Goal: Check status: Check status

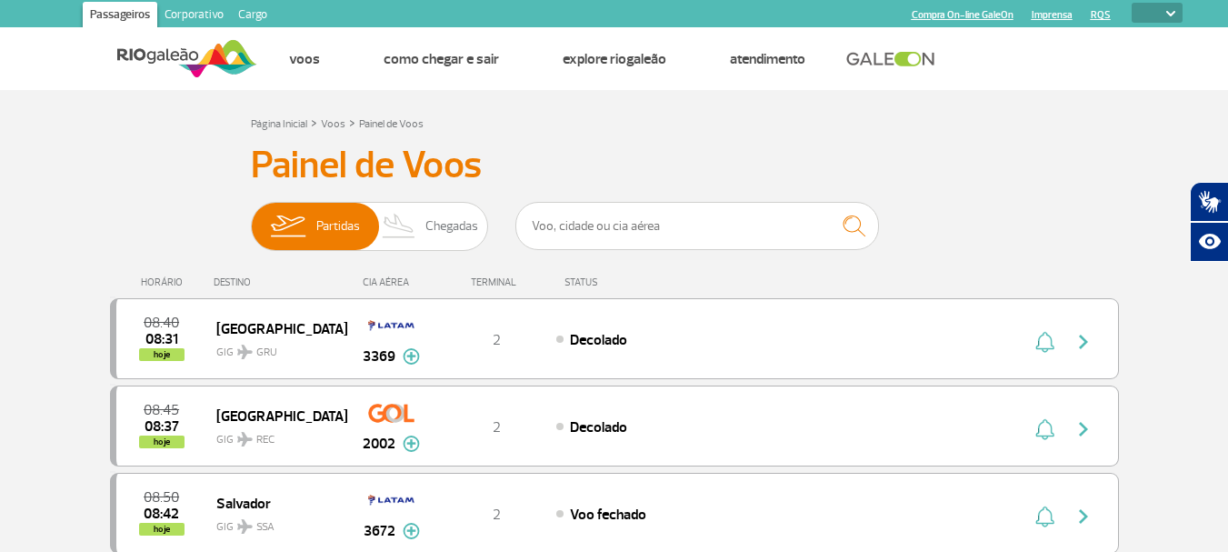
select select
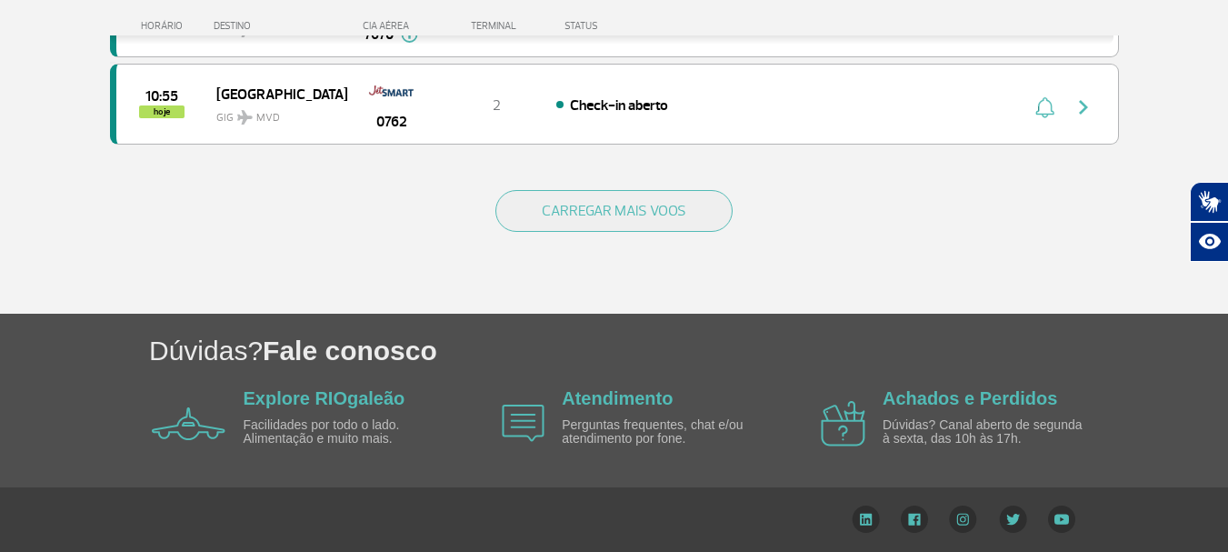
scroll to position [1911, 0]
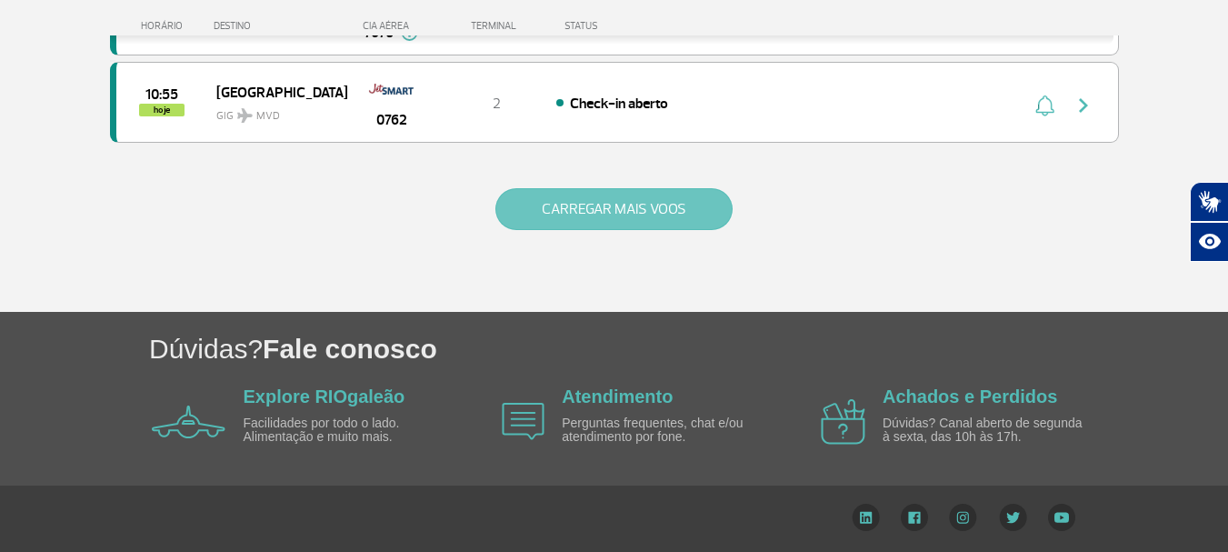
click at [672, 209] on button "CARREGAR MAIS VOOS" at bounding box center [613, 209] width 237 height 42
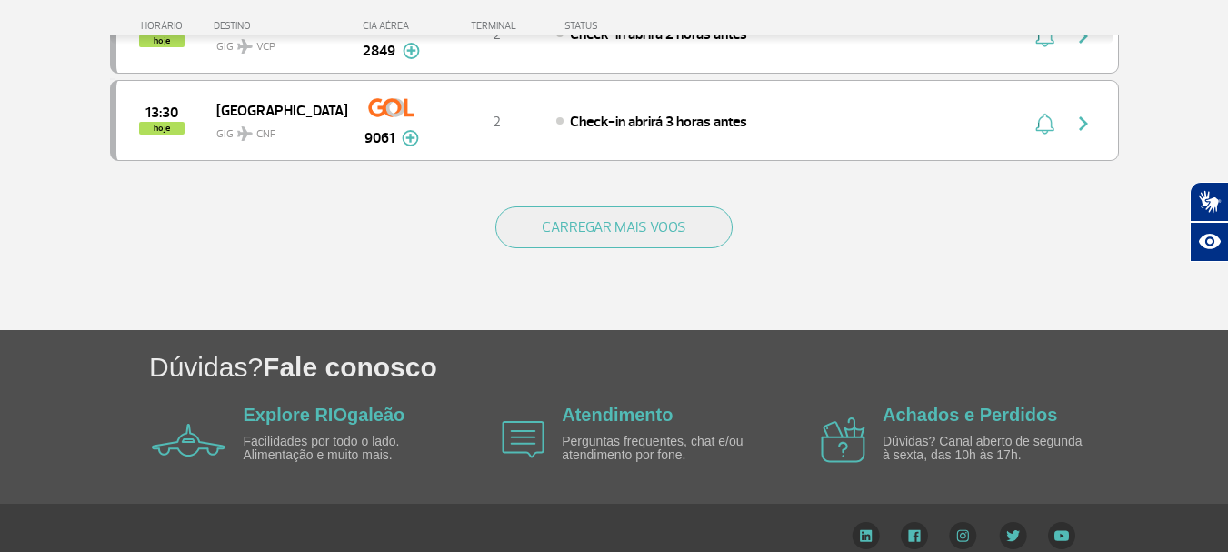
scroll to position [3656, 0]
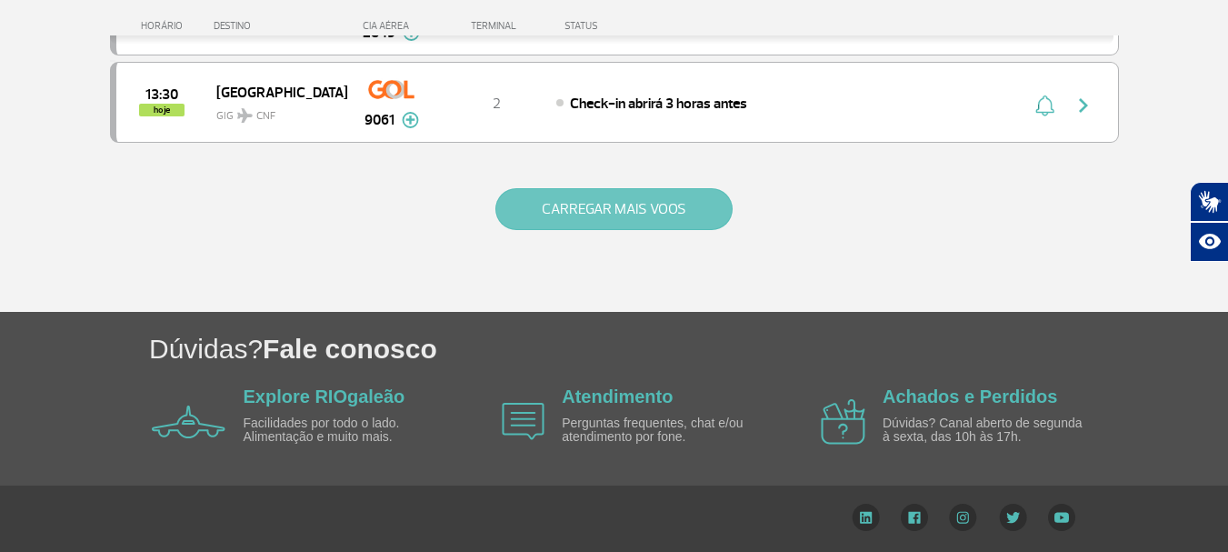
click at [549, 188] on button "CARREGAR MAIS VOOS" at bounding box center [613, 209] width 237 height 42
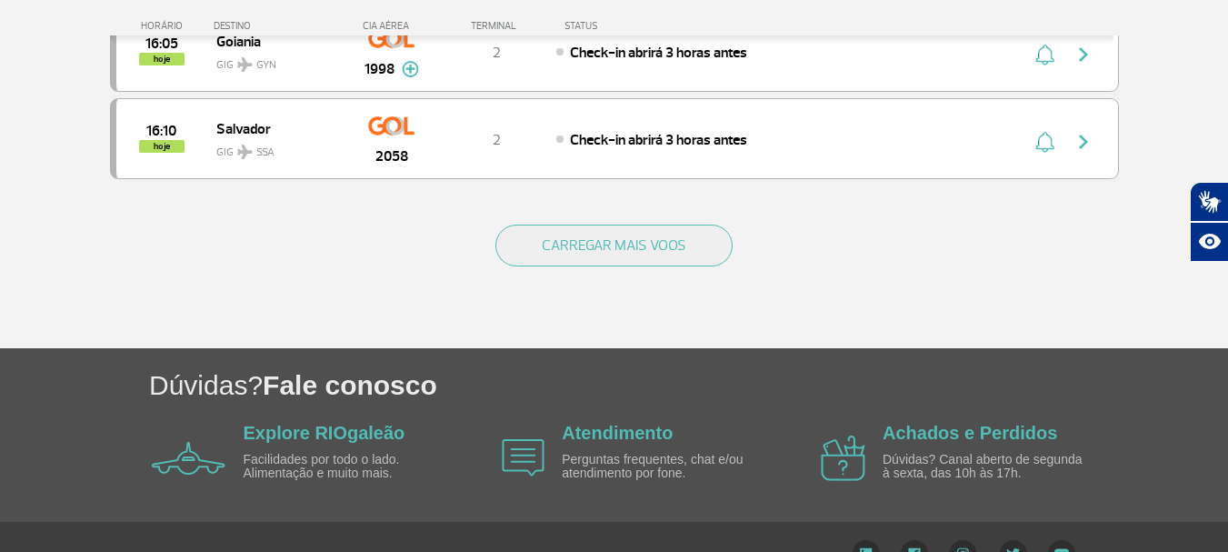
scroll to position [5389, 0]
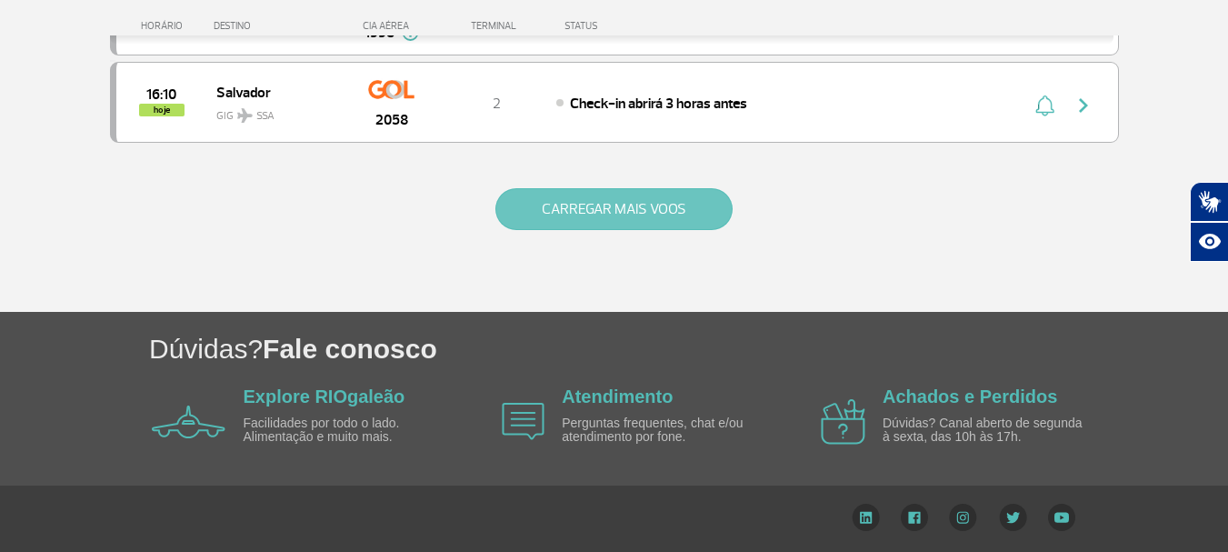
click at [630, 212] on button "CARREGAR MAIS VOOS" at bounding box center [613, 209] width 237 height 42
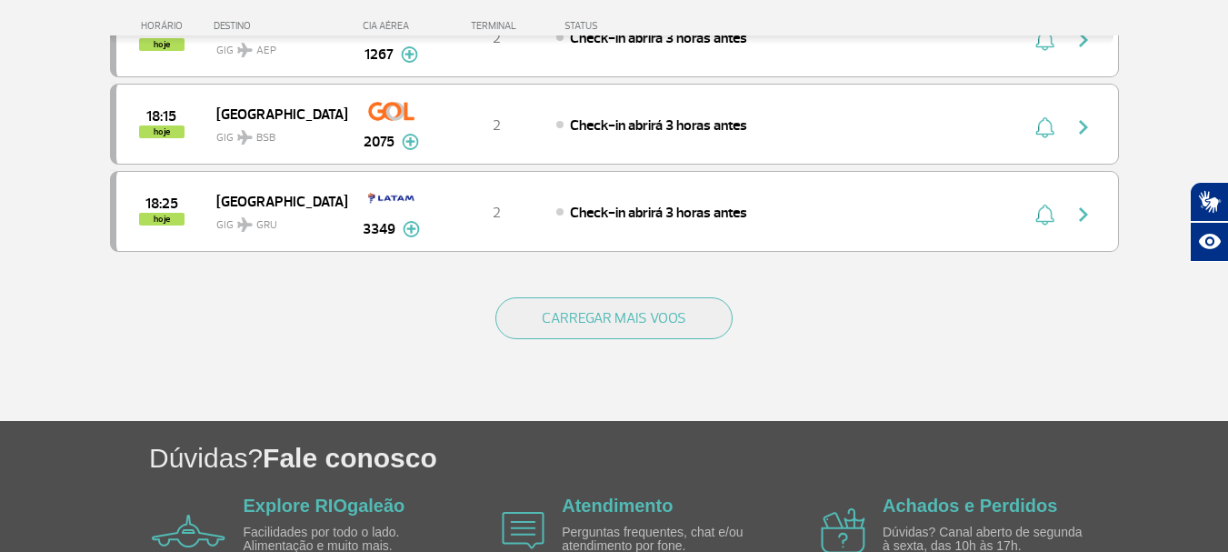
scroll to position [7134, 0]
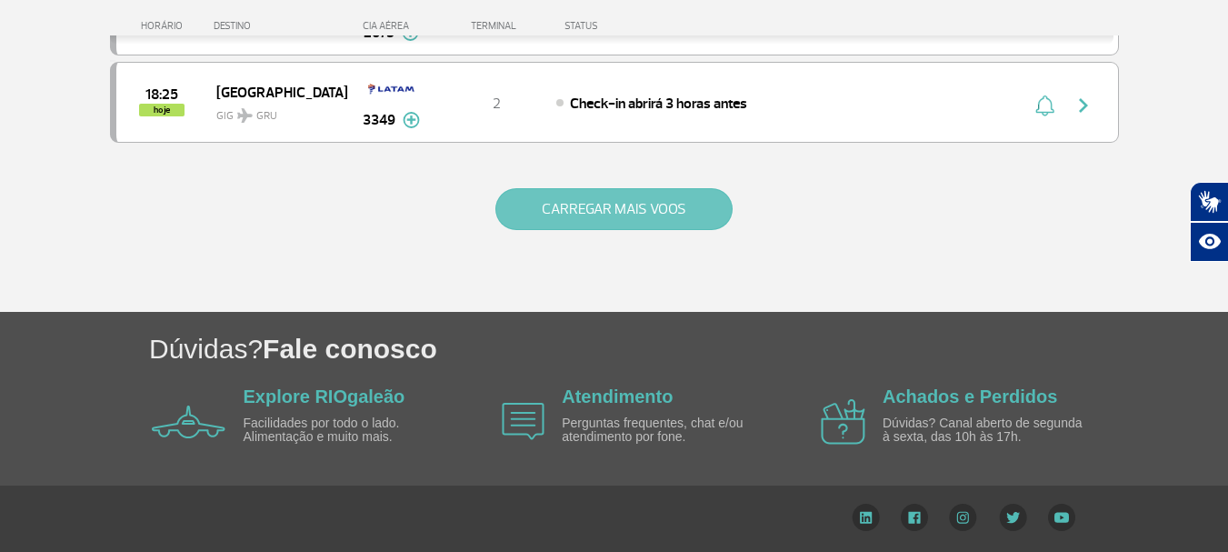
click at [602, 201] on button "CARREGAR MAIS VOOS" at bounding box center [613, 209] width 237 height 42
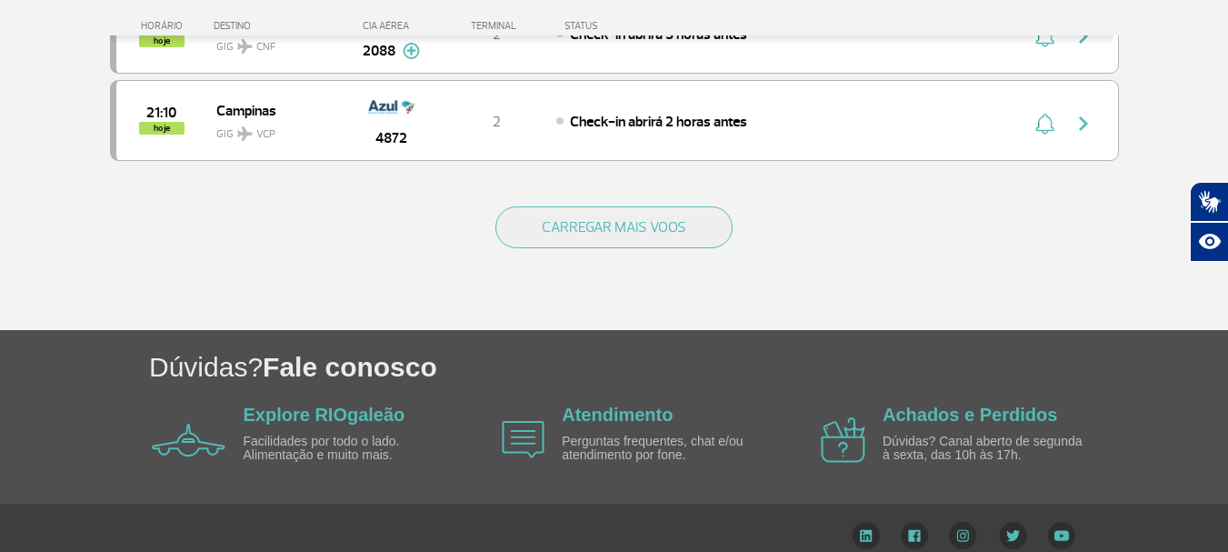
scroll to position [8880, 0]
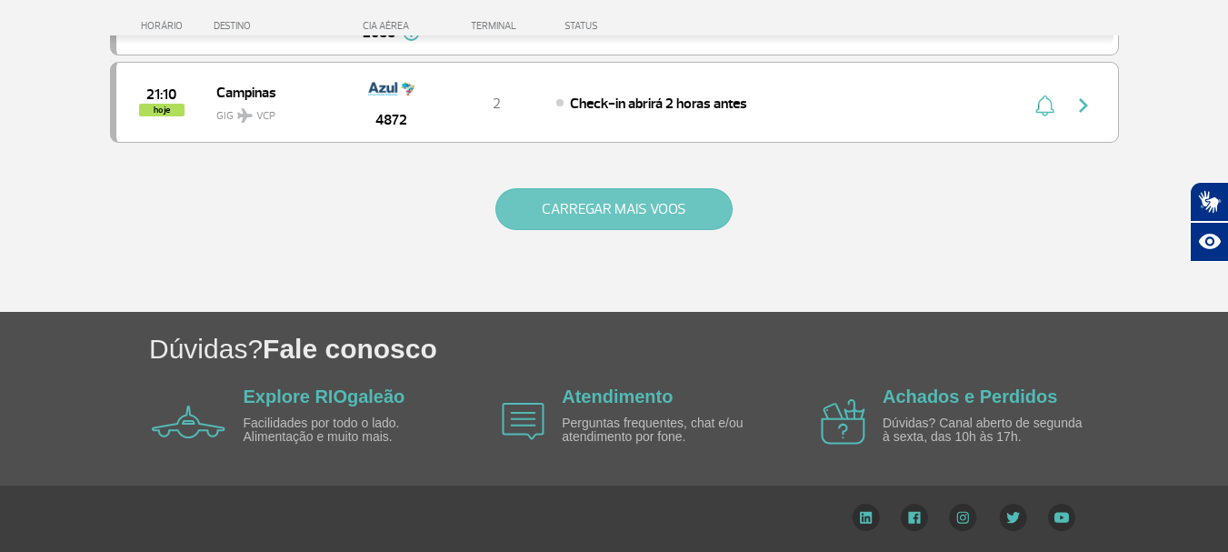
click at [634, 206] on button "CARREGAR MAIS VOOS" at bounding box center [613, 209] width 237 height 42
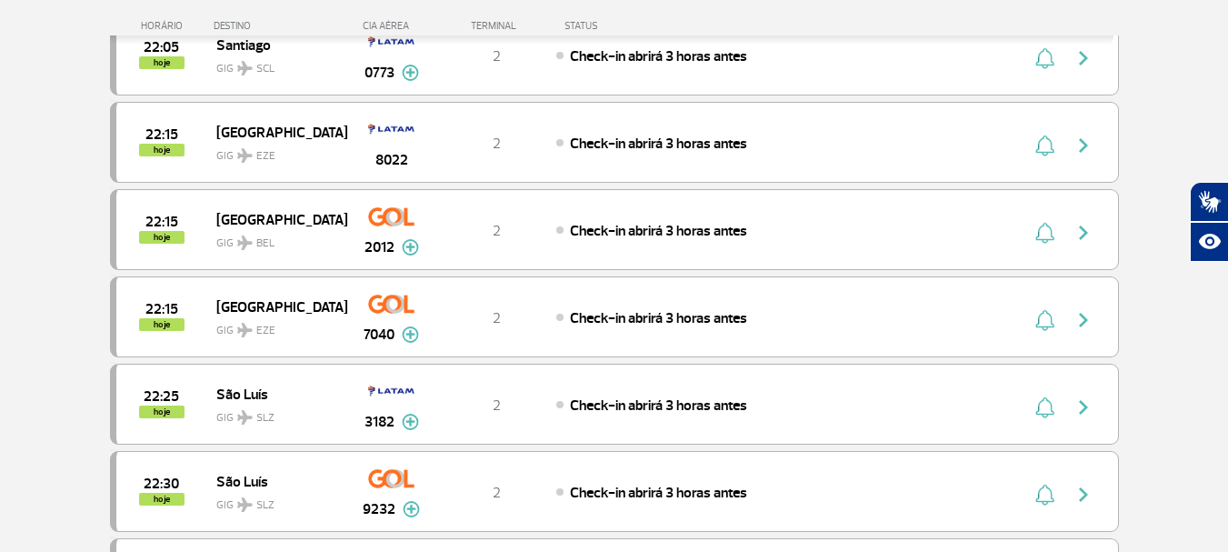
scroll to position [10625, 0]
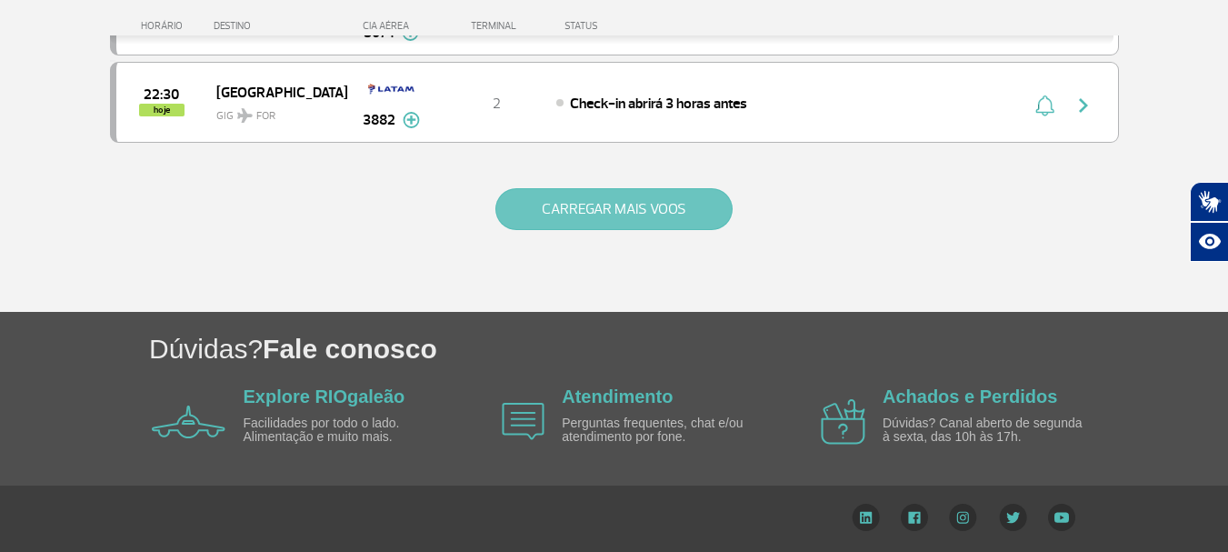
click at [542, 209] on button "CARREGAR MAIS VOOS" at bounding box center [613, 209] width 237 height 42
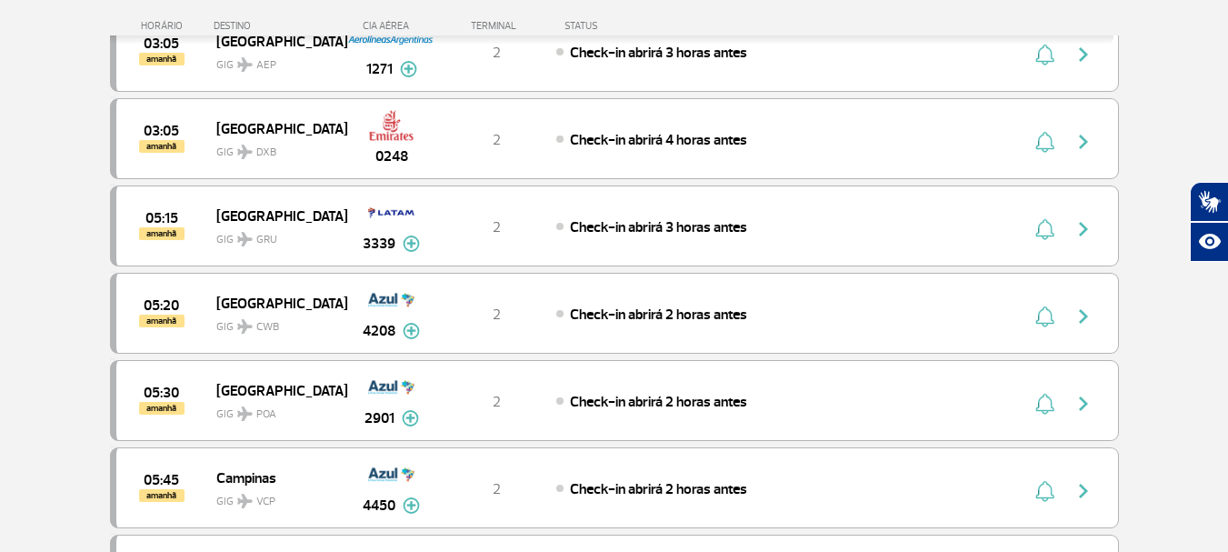
scroll to position [12370, 0]
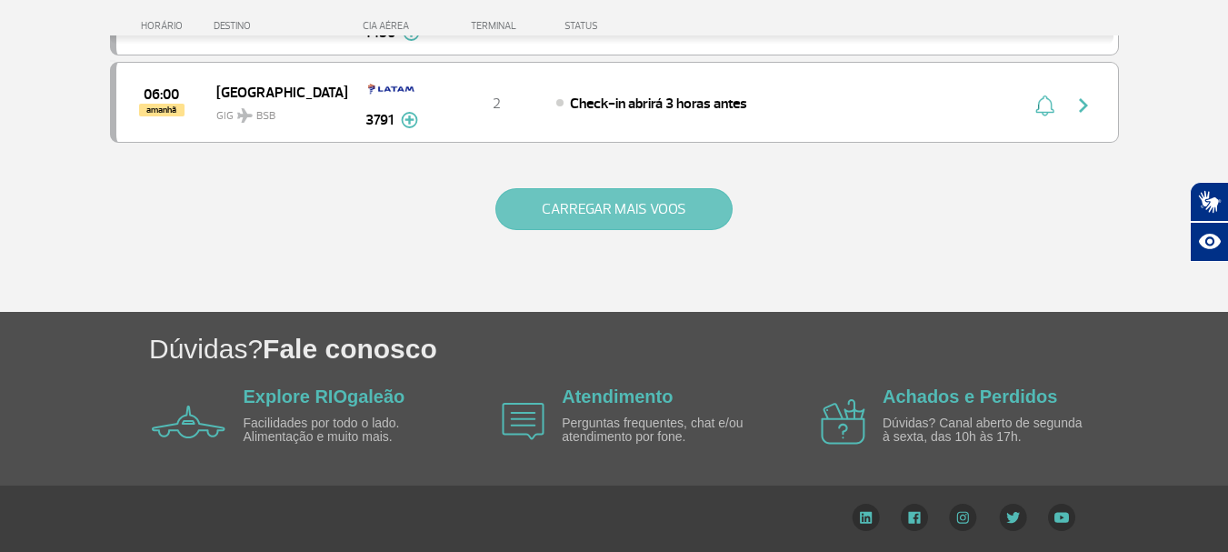
click at [693, 212] on button "CARREGAR MAIS VOOS" at bounding box center [613, 209] width 237 height 42
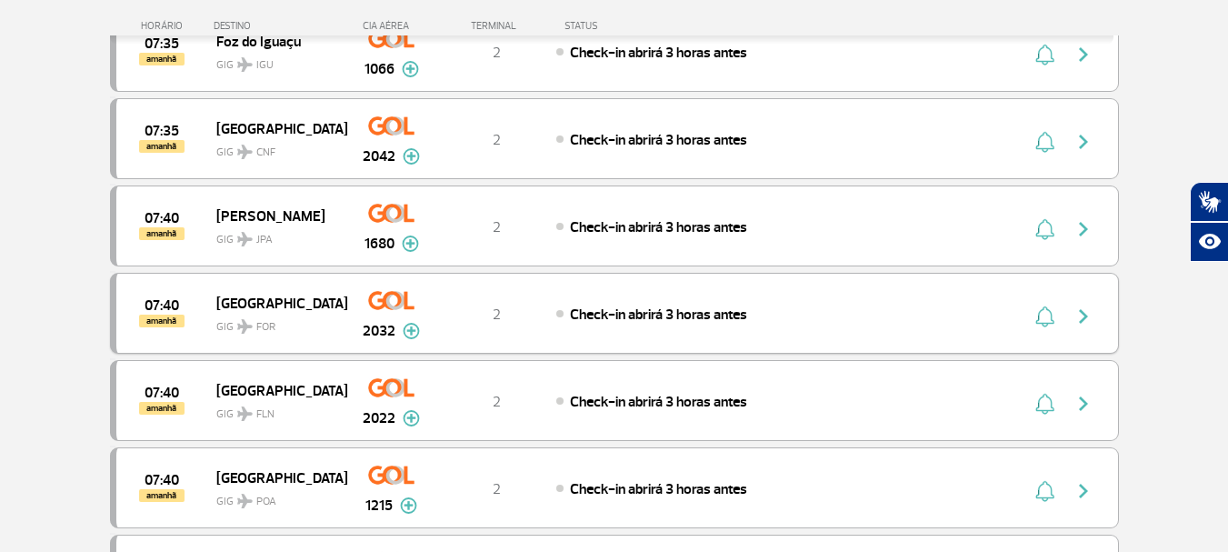
scroll to position [14116, 0]
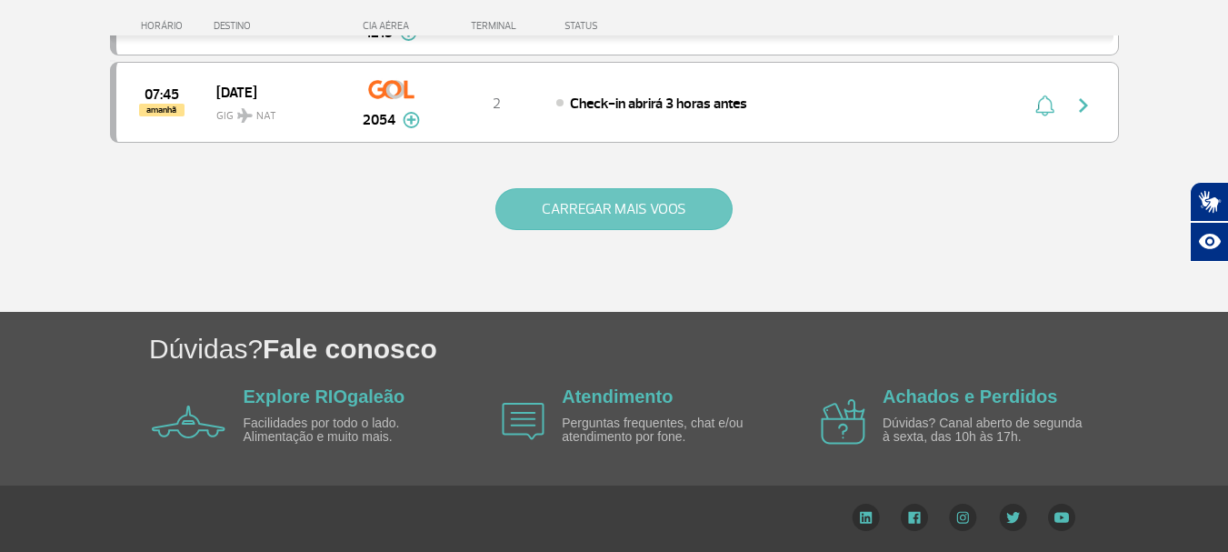
click at [680, 209] on button "CARREGAR MAIS VOOS" at bounding box center [613, 209] width 237 height 42
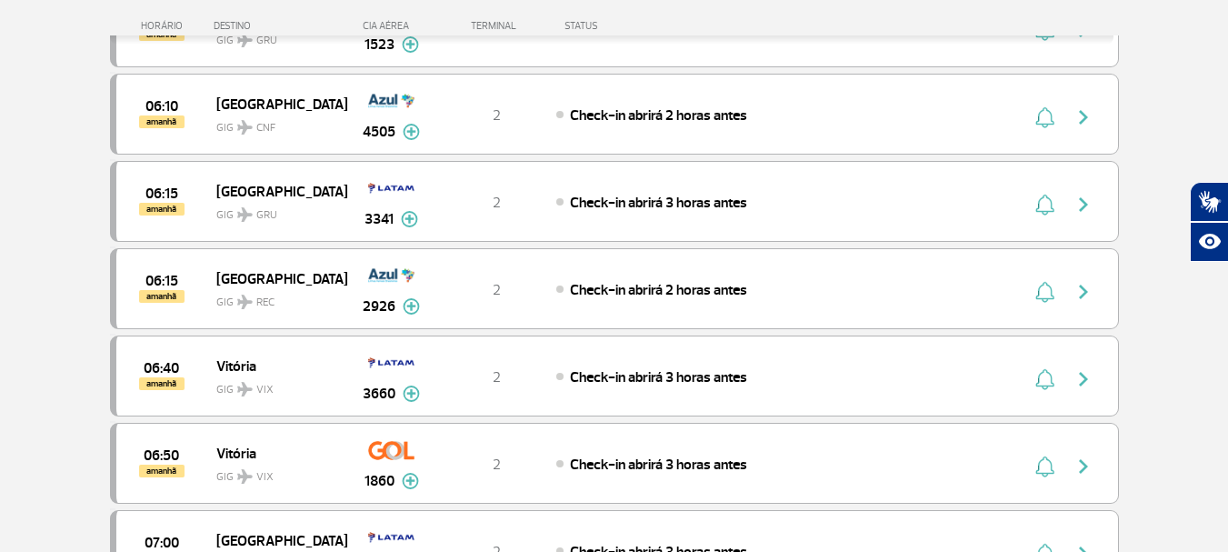
scroll to position [12253, 0]
